Goal: Find specific page/section: Find specific page/section

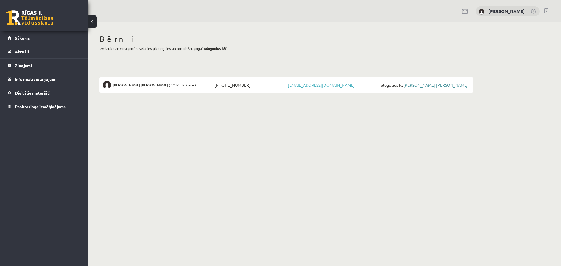
click at [437, 86] on link "[PERSON_NAME] [PERSON_NAME]" at bounding box center [435, 84] width 65 height 5
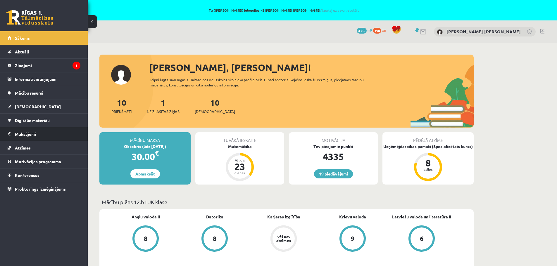
click at [28, 134] on legend "Maksājumi 0" at bounding box center [47, 133] width 65 height 13
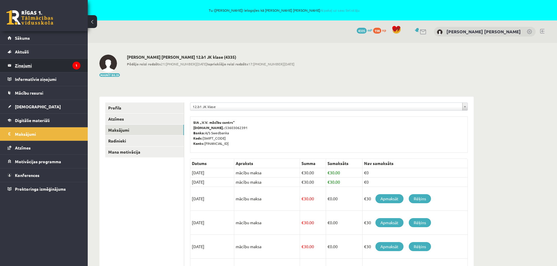
click at [30, 65] on legend "Ziņojumi 1" at bounding box center [47, 65] width 65 height 13
